Goal: Book appointment/travel/reservation

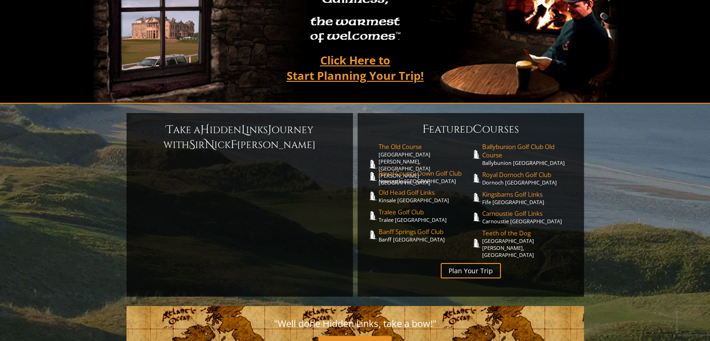
scroll to position [140, 0]
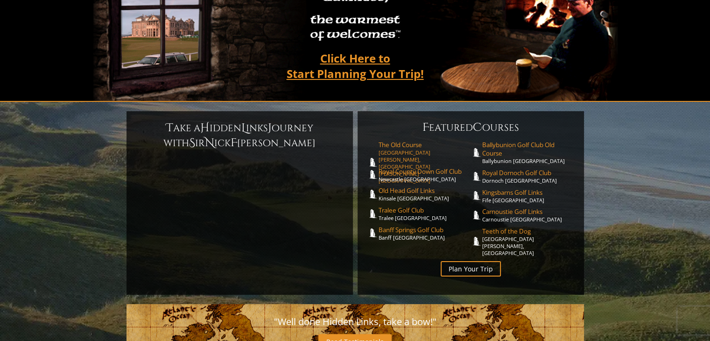
click at [406, 140] on span "The Old Course" at bounding box center [425, 144] width 92 height 8
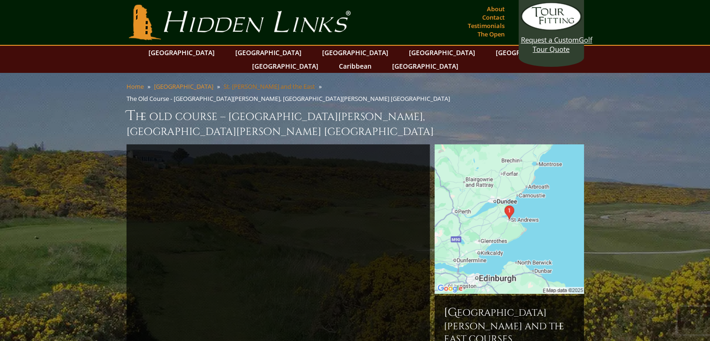
click at [232, 82] on link "St. [PERSON_NAME] and the East" at bounding box center [269, 86] width 91 height 8
